Goal: Task Accomplishment & Management: Manage account settings

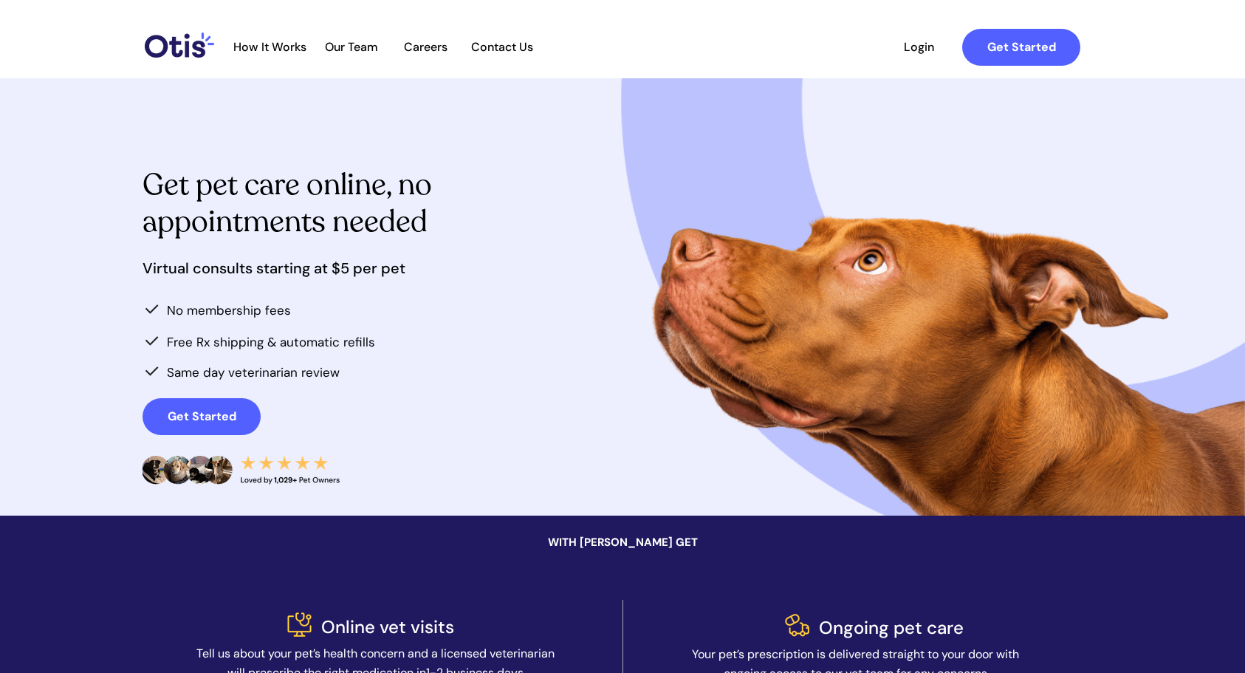
click at [913, 37] on link "Login" at bounding box center [918, 47] width 68 height 37
click at [907, 48] on span "Login" at bounding box center [918, 47] width 68 height 14
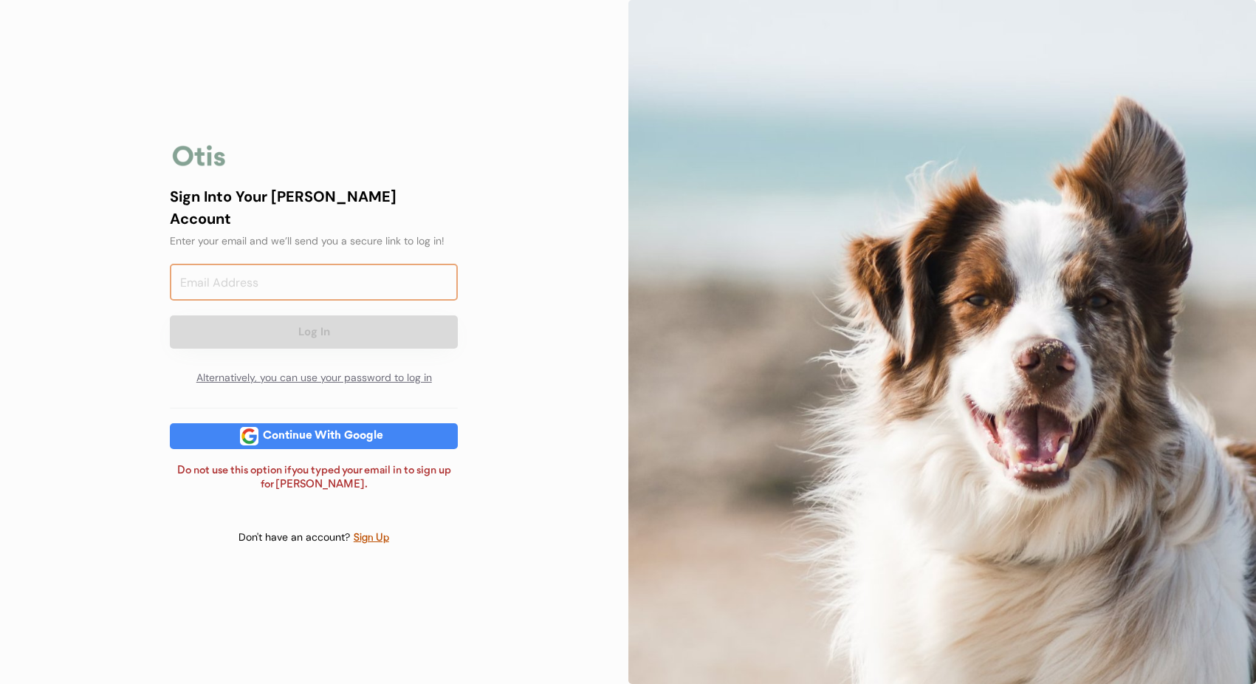
click at [342, 279] on input "email" at bounding box center [314, 282] width 288 height 37
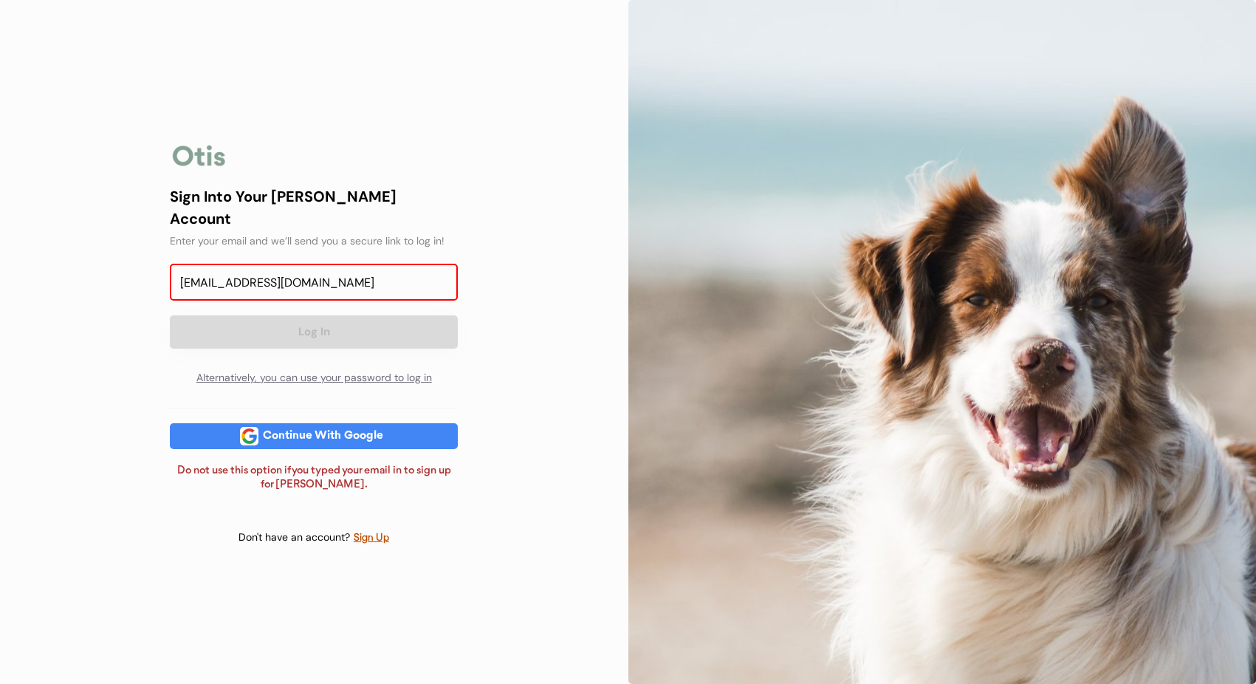
type input "jljdjrmom@gmail.com"
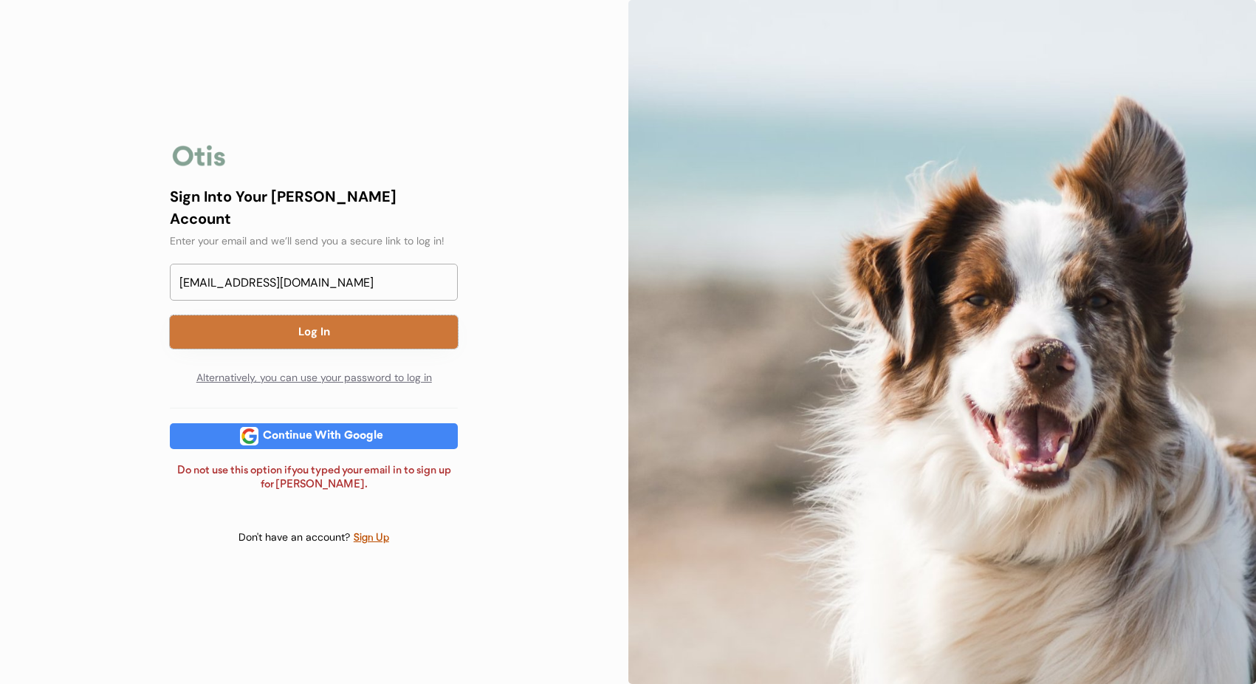
click at [281, 317] on button "Log In" at bounding box center [314, 331] width 288 height 33
click at [289, 323] on button "Log In" at bounding box center [314, 331] width 288 height 33
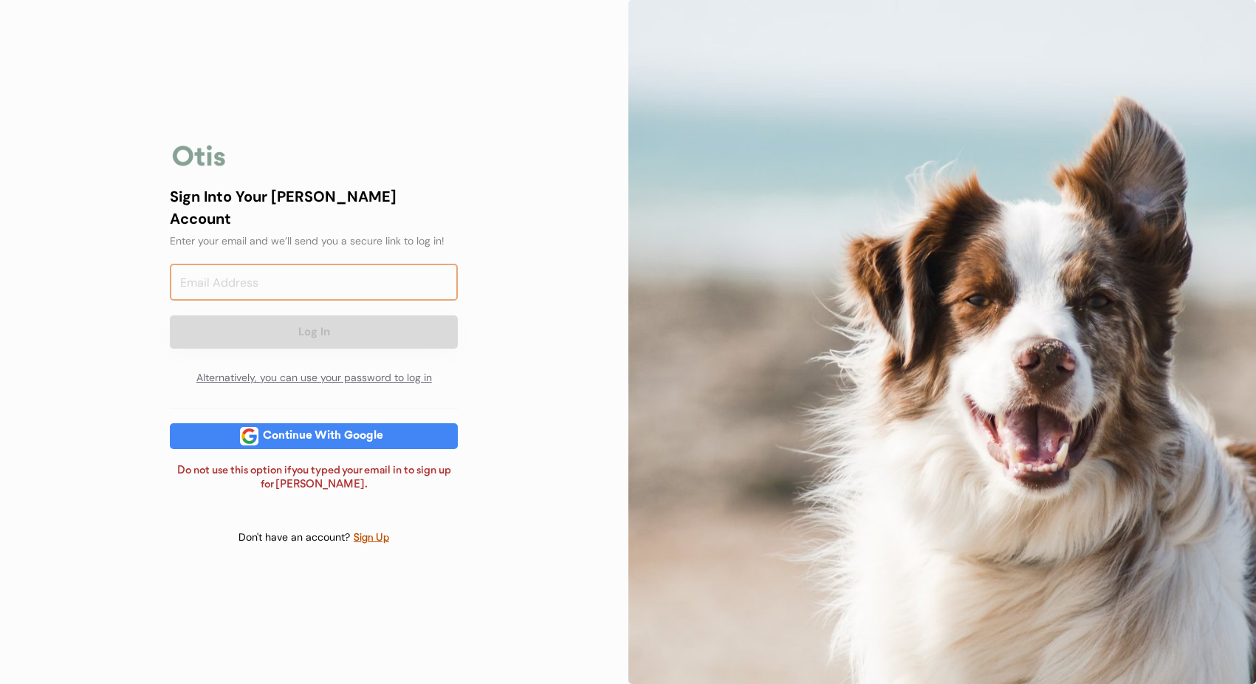
click at [345, 280] on input "email" at bounding box center [314, 282] width 288 height 37
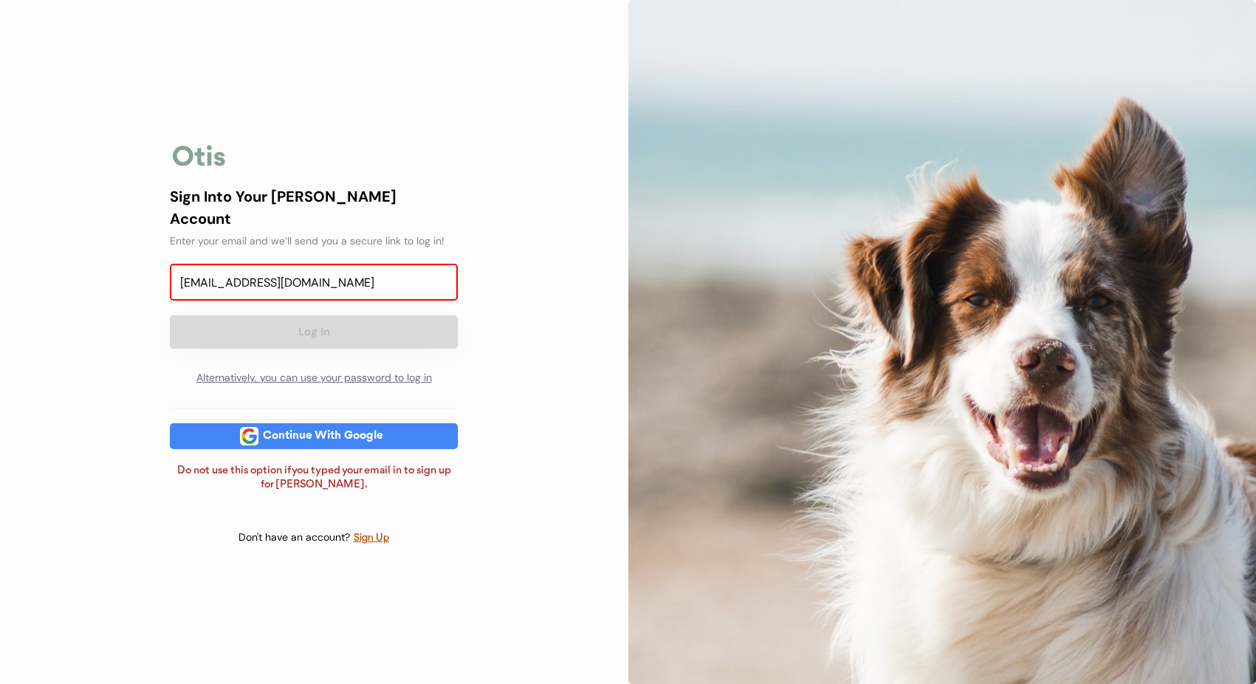
type input "[EMAIL_ADDRESS][DOMAIN_NAME]"
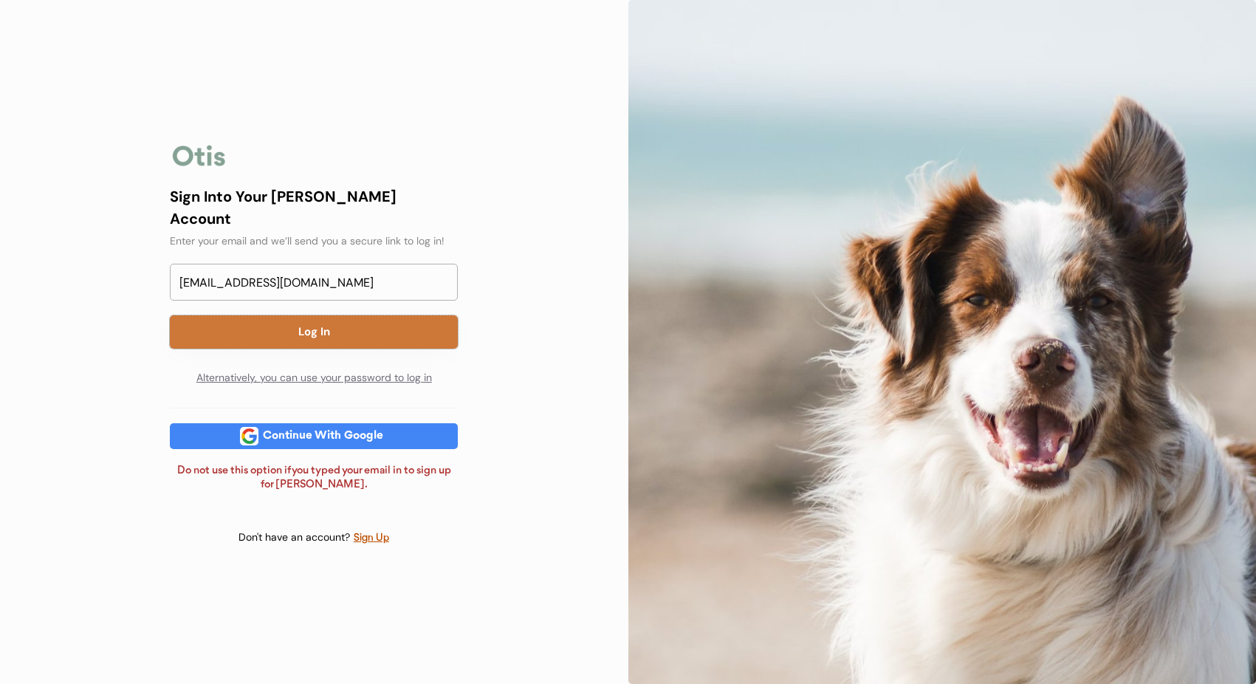
click at [326, 323] on button "Log In" at bounding box center [314, 331] width 288 height 33
